Goal: Transaction & Acquisition: Purchase product/service

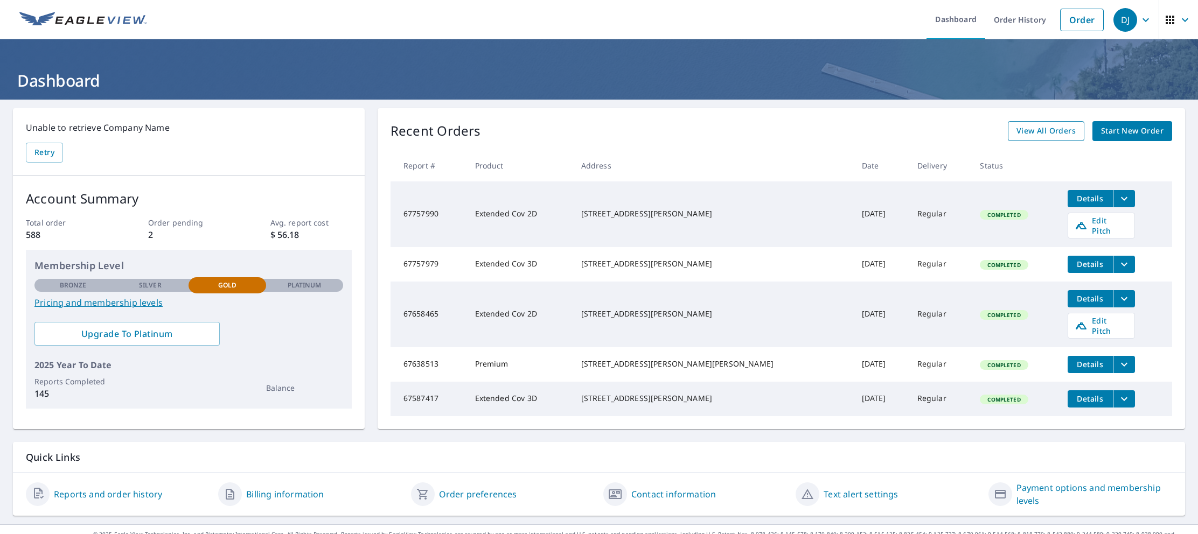
click at [1043, 131] on span "View All Orders" at bounding box center [1045, 130] width 59 height 13
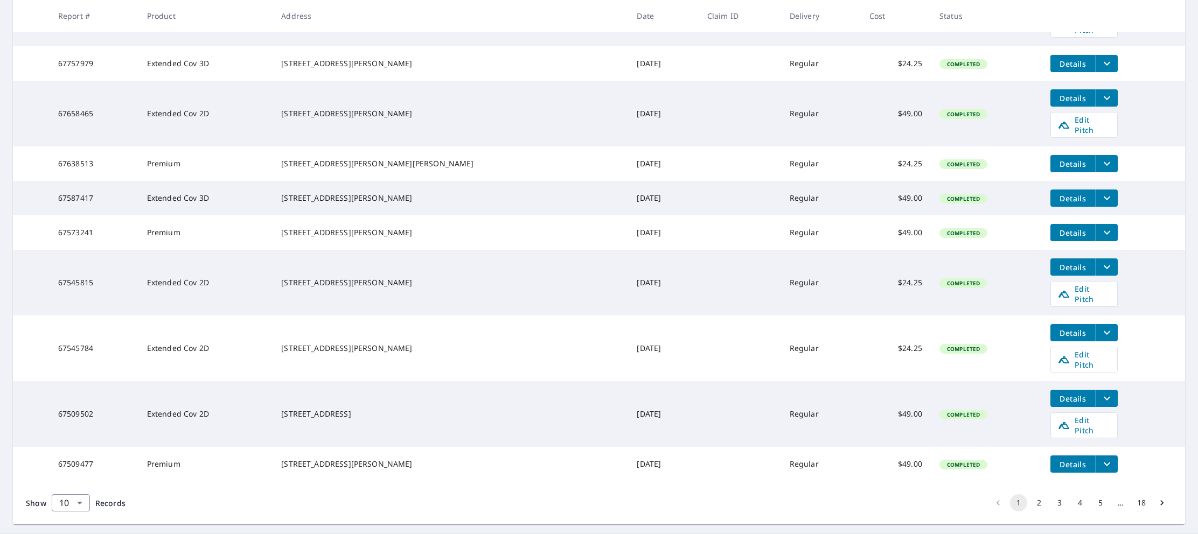
scroll to position [268, 0]
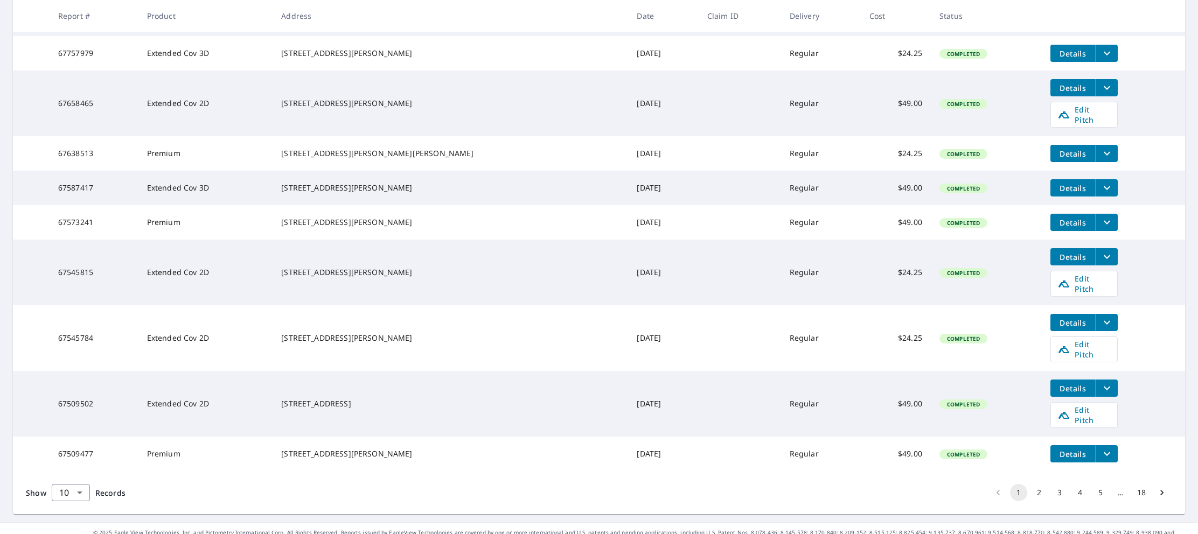
click at [1100, 316] on icon "filesDropdownBtn-67545784" at bounding box center [1106, 322] width 13 height 13
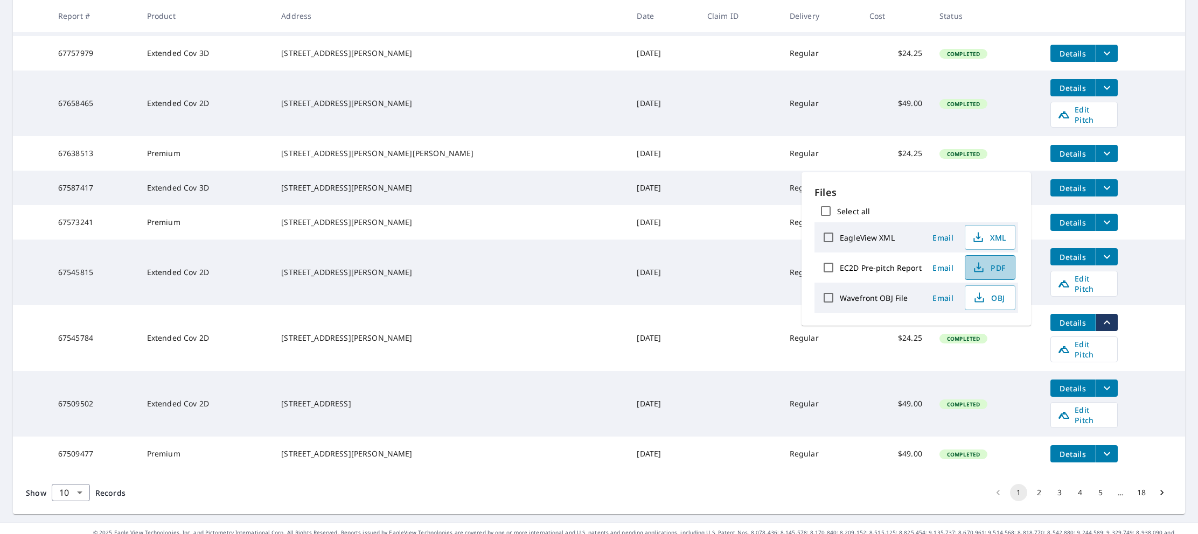
click at [996, 268] on span "PDF" at bounding box center [989, 267] width 34 height 13
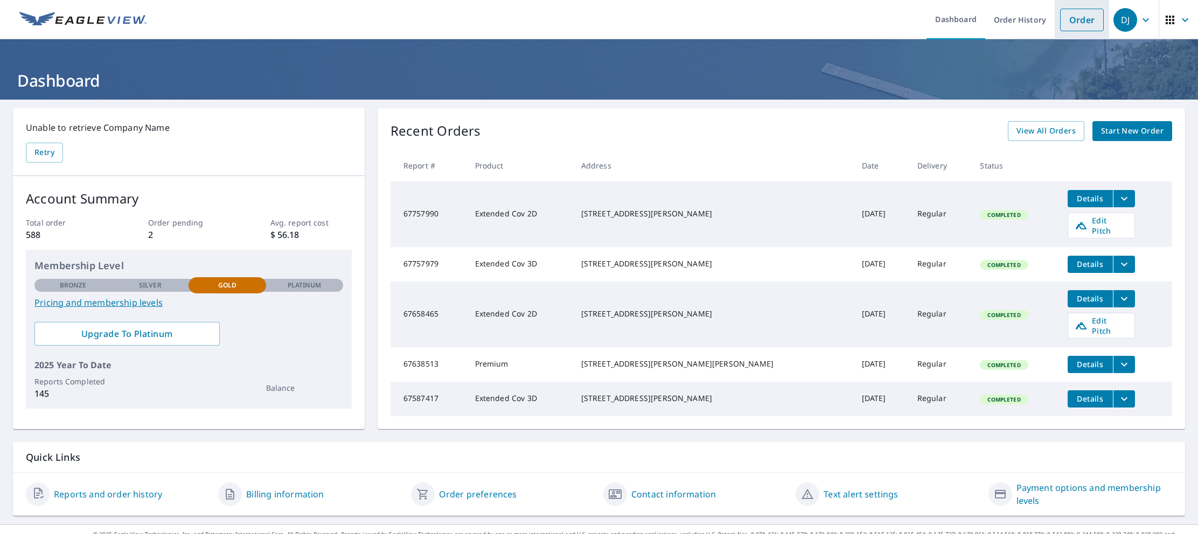
click at [1077, 24] on link "Order" at bounding box center [1082, 20] width 44 height 23
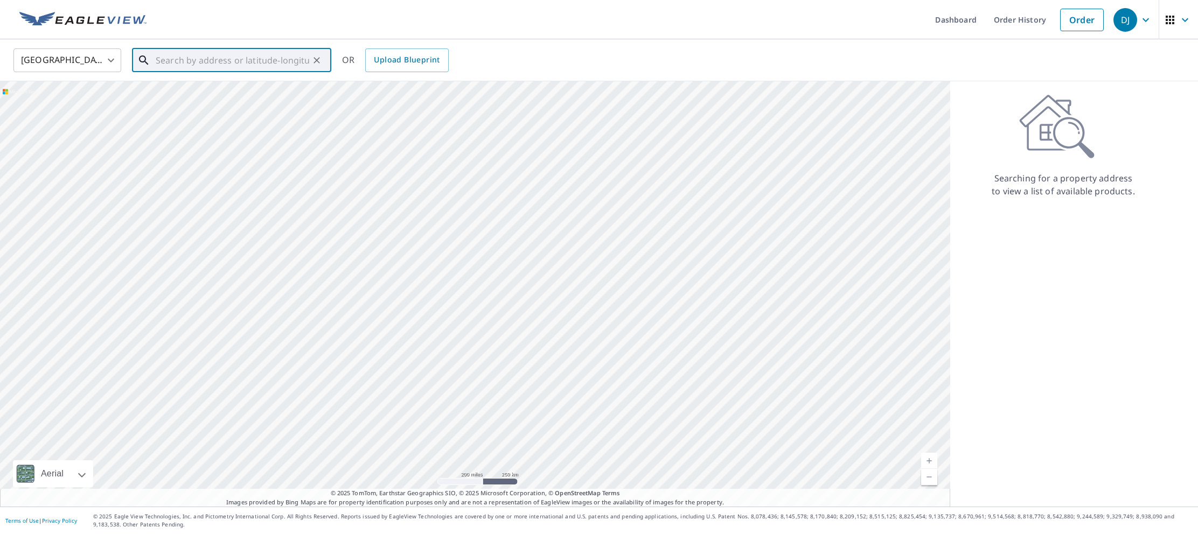
click at [187, 60] on input "text" at bounding box center [233, 60] width 154 height 30
click at [193, 98] on p "[GEOGRAPHIC_DATA]" at bounding box center [238, 103] width 169 height 11
type input "[STREET_ADDRESS]"
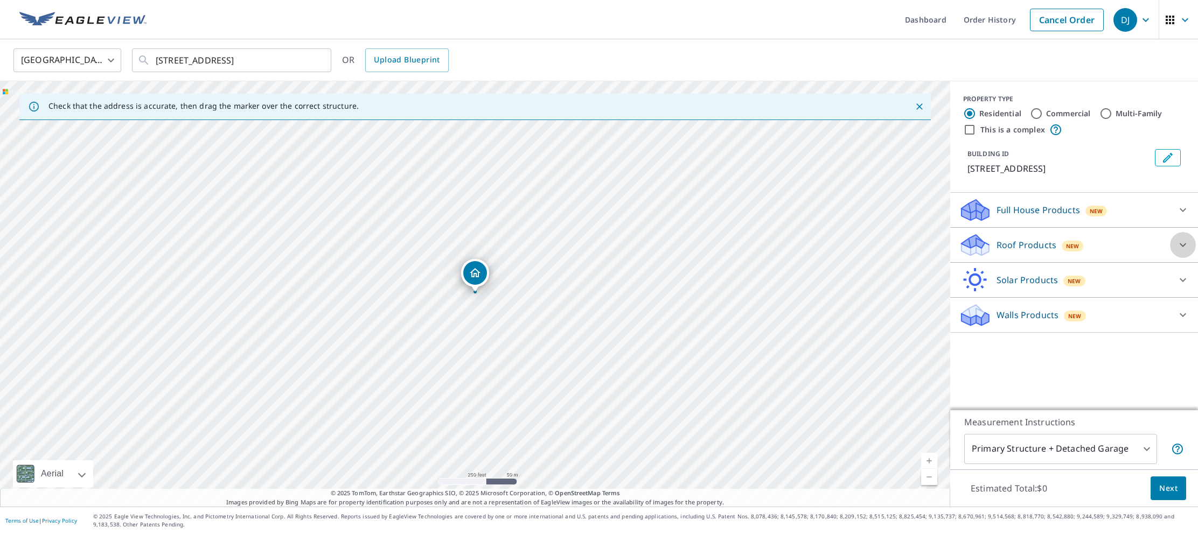
click at [1183, 252] on icon at bounding box center [1182, 245] width 13 height 13
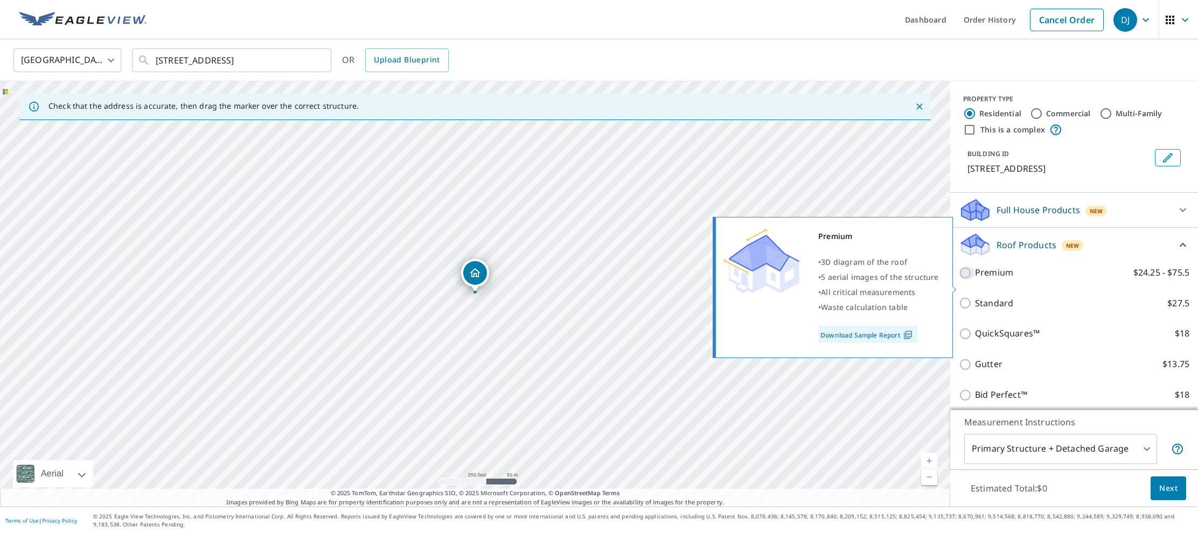
click at [964, 280] on input "Premium $24.25 - $75.5" at bounding box center [967, 273] width 16 height 13
checkbox input "true"
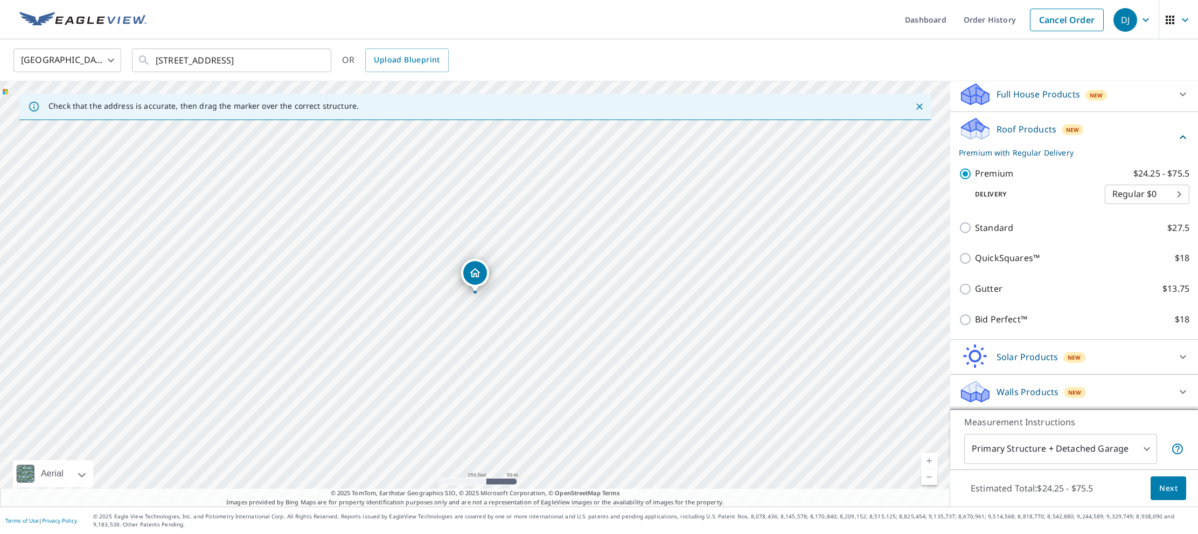
scroll to position [130, 0]
click at [1171, 492] on span "Next" at bounding box center [1168, 488] width 18 height 13
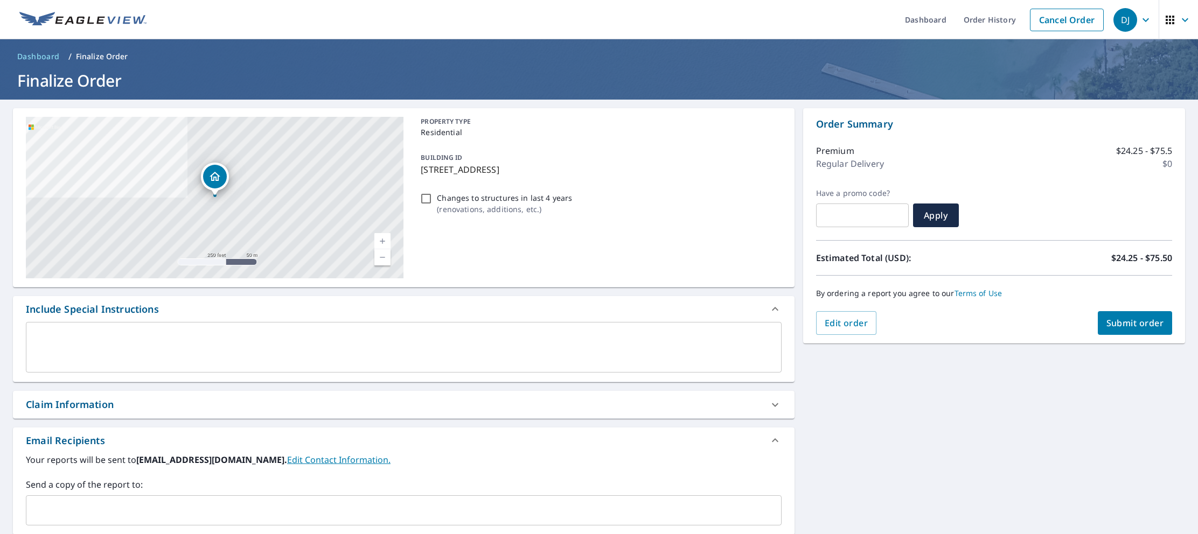
click at [1112, 326] on span "Submit order" at bounding box center [1135, 323] width 58 height 12
